Goal: Find specific page/section: Find specific page/section

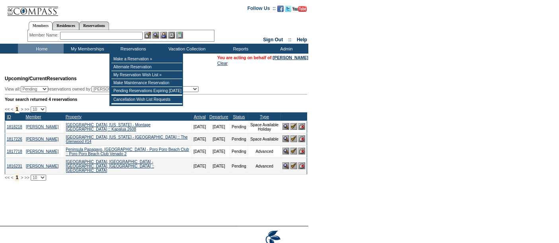
click at [129, 37] on input "text" at bounding box center [101, 36] width 83 height 8
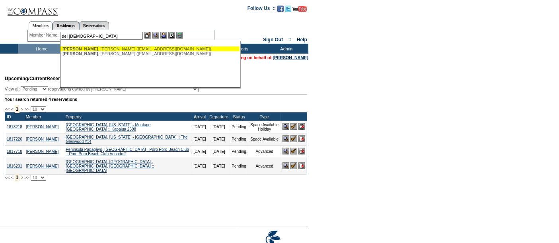
click at [123, 48] on div "[PERSON_NAME] ([EMAIL_ADDRESS][DOMAIN_NAME])" at bounding box center [149, 49] width 175 height 5
type input "[PERSON_NAME] ([EMAIL_ADDRESS][DOMAIN_NAME])"
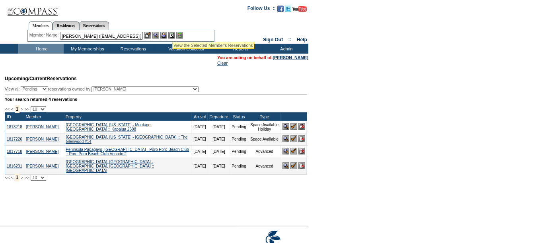
click at [163, 35] on img at bounding box center [163, 35] width 7 height 7
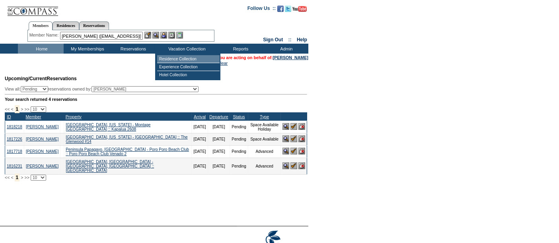
click at [174, 61] on td "Residence Collection" at bounding box center [188, 59] width 62 height 8
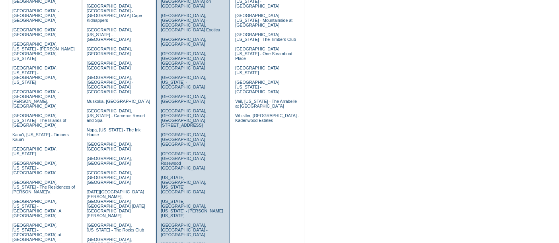
scroll to position [224, 0]
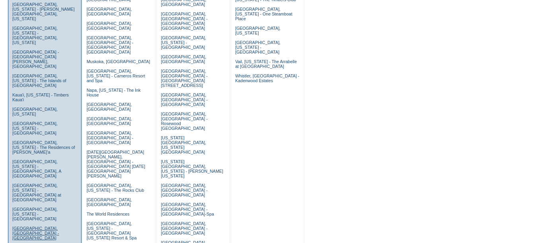
click at [29, 226] on link "[GEOGRAPHIC_DATA], [GEOGRAPHIC_DATA] - [GEOGRAPHIC_DATA]" at bounding box center [35, 233] width 47 height 14
